Goal: Task Accomplishment & Management: Use online tool/utility

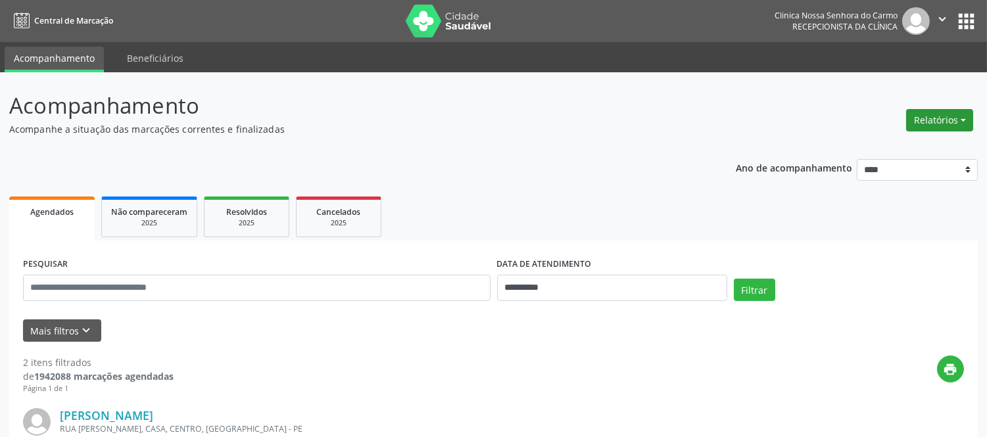
click at [948, 115] on button "Relatórios" at bounding box center [939, 120] width 67 height 22
click at [902, 141] on link "Agendamentos" at bounding box center [902, 148] width 141 height 18
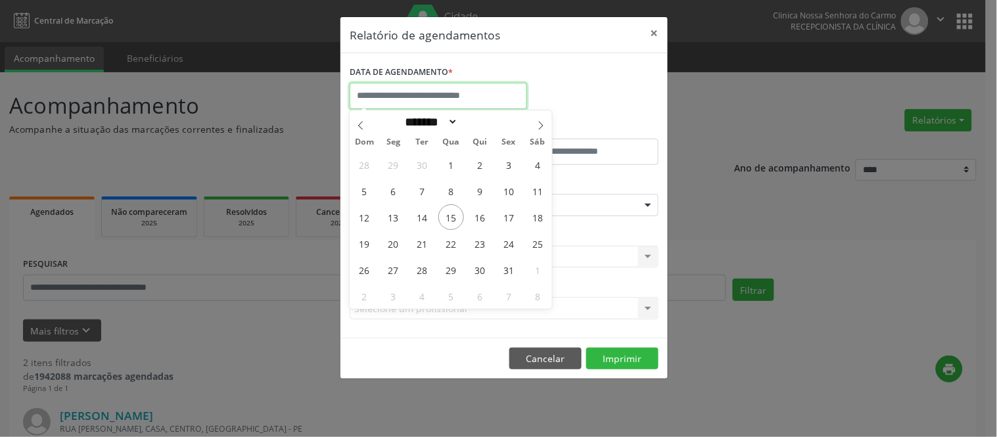
click at [386, 95] on input "text" at bounding box center [438, 96] width 177 height 26
click at [401, 221] on span "13" at bounding box center [394, 217] width 26 height 26
type input "**********"
click at [448, 222] on span "15" at bounding box center [451, 217] width 26 height 26
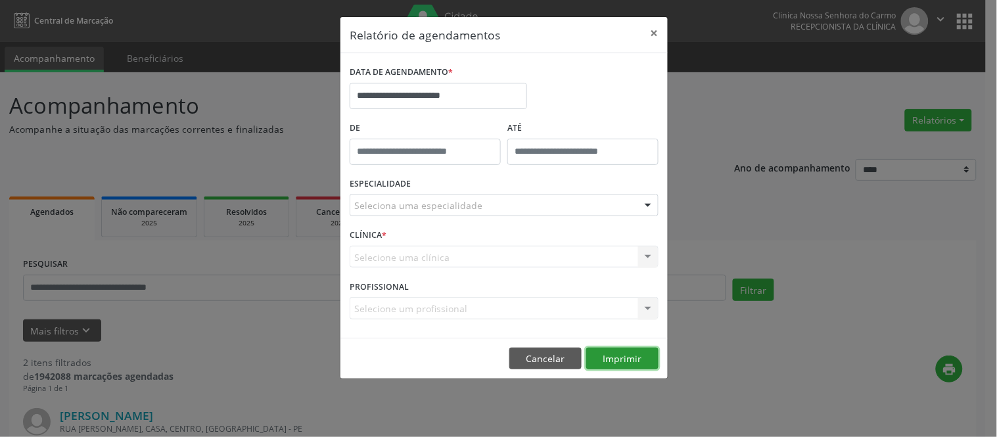
click at [606, 364] on button "Imprimir" at bounding box center [622, 359] width 72 height 22
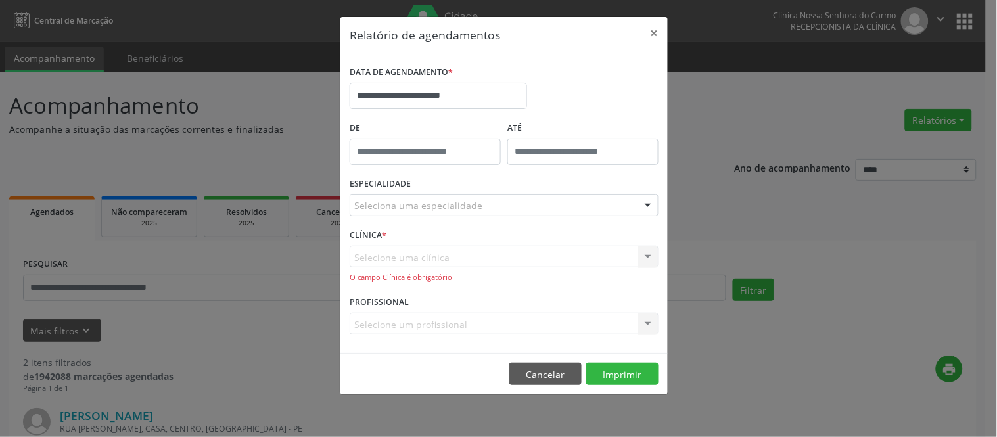
click at [444, 256] on div "Selecione uma clínica Nenhum resultado encontrado para: " " Não há nenhuma opçã…" at bounding box center [504, 264] width 309 height 37
click at [391, 263] on div "Selecione uma clínica Nenhum resultado encontrado para: " " Não há nenhuma opçã…" at bounding box center [504, 264] width 309 height 37
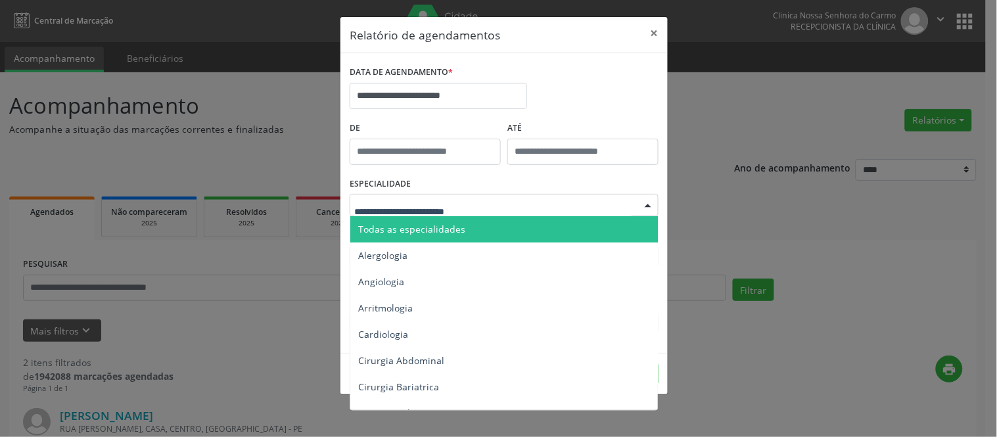
click at [404, 231] on span "Todas as especialidades" at bounding box center [411, 229] width 107 height 12
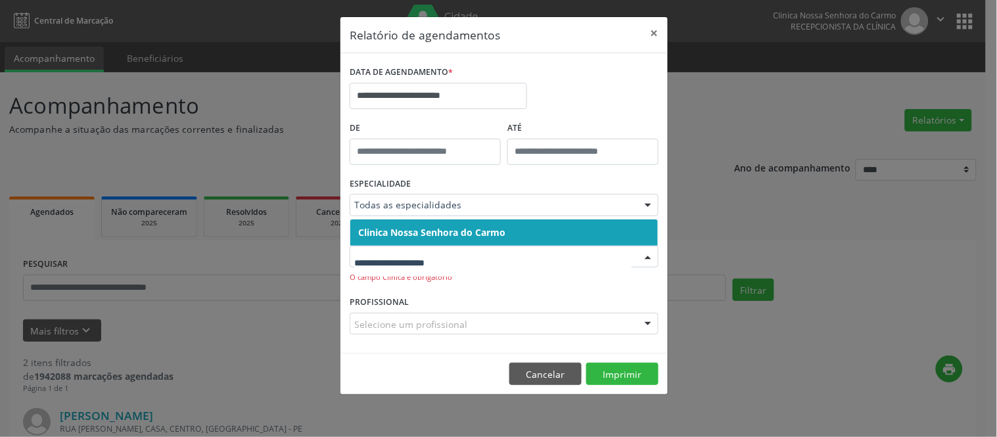
click at [395, 258] on input "text" at bounding box center [492, 263] width 277 height 26
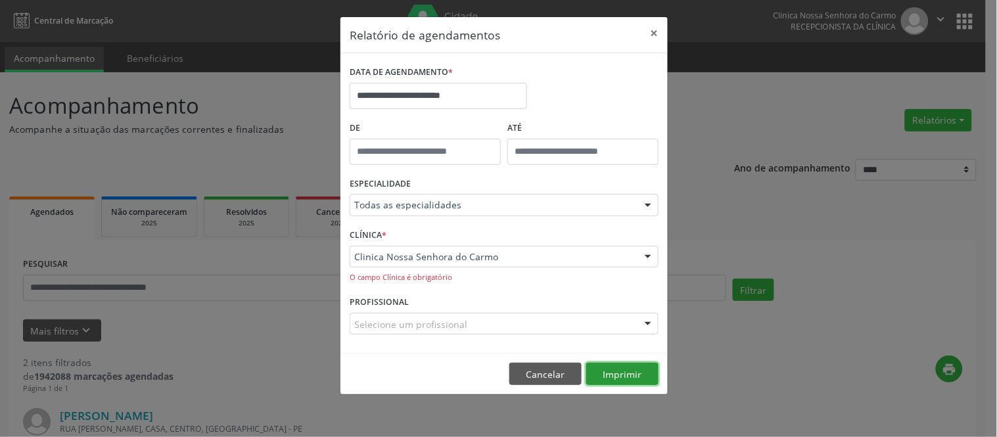
click at [625, 369] on button "Imprimir" at bounding box center [622, 374] width 72 height 22
